Goal: Browse casually

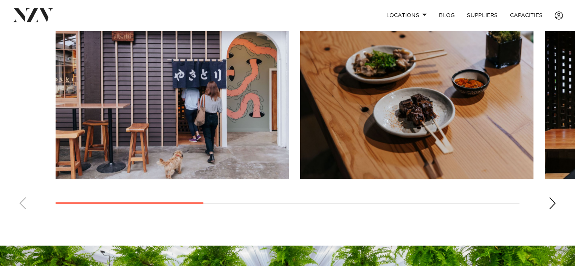
scroll to position [530, 0]
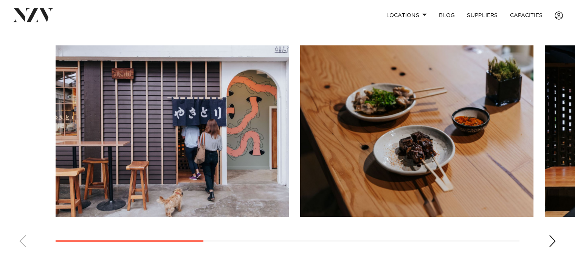
click at [553, 239] on div "Next slide" at bounding box center [553, 241] width 8 height 12
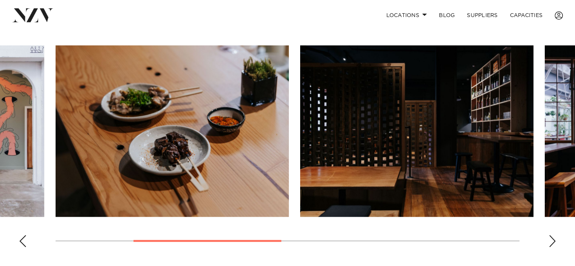
click at [553, 239] on div "Next slide" at bounding box center [553, 241] width 8 height 12
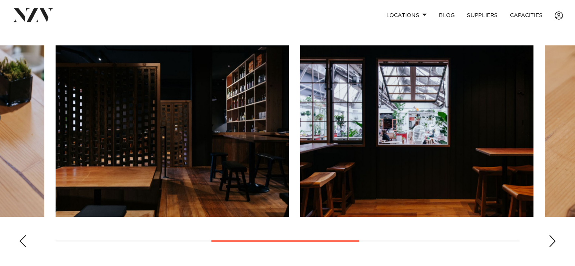
click at [23, 239] on div "Previous slide" at bounding box center [23, 241] width 8 height 12
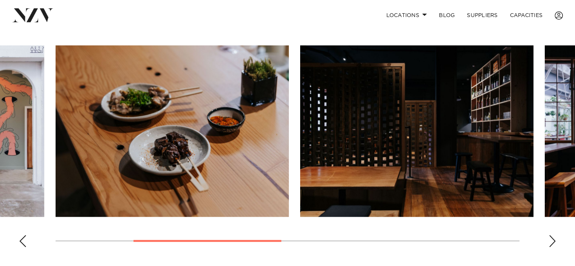
click at [557, 238] on swiper-container at bounding box center [287, 149] width 575 height 208
click at [549, 238] on div "Next slide" at bounding box center [553, 241] width 8 height 12
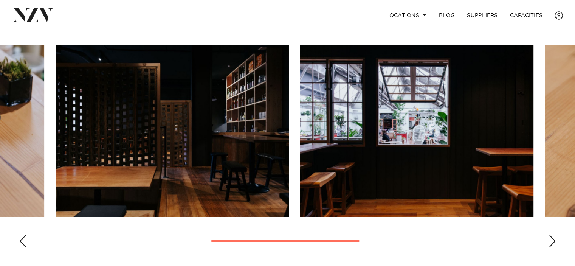
click at [553, 238] on div "Next slide" at bounding box center [553, 241] width 8 height 12
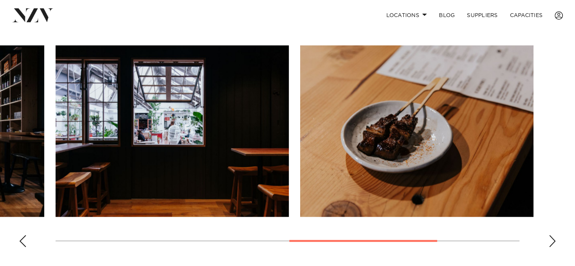
click at [553, 238] on div "Next slide" at bounding box center [553, 241] width 8 height 12
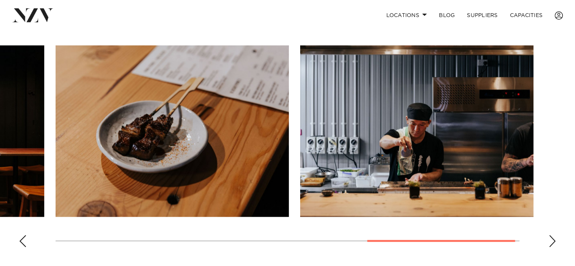
click at [553, 238] on div "Next slide" at bounding box center [553, 241] width 8 height 12
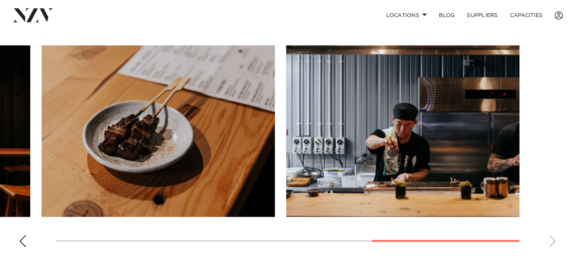
click at [553, 237] on swiper-container at bounding box center [287, 149] width 575 height 208
click at [24, 240] on div "Previous slide" at bounding box center [23, 241] width 8 height 12
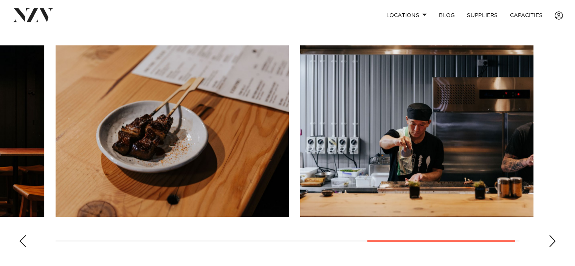
click at [24, 241] on div "Previous slide" at bounding box center [23, 241] width 8 height 12
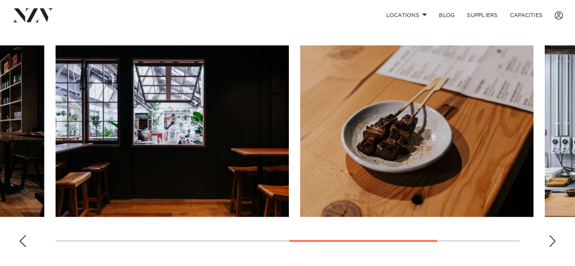
click at [24, 241] on div "Previous slide" at bounding box center [23, 241] width 8 height 12
